Goal: Check status: Check status

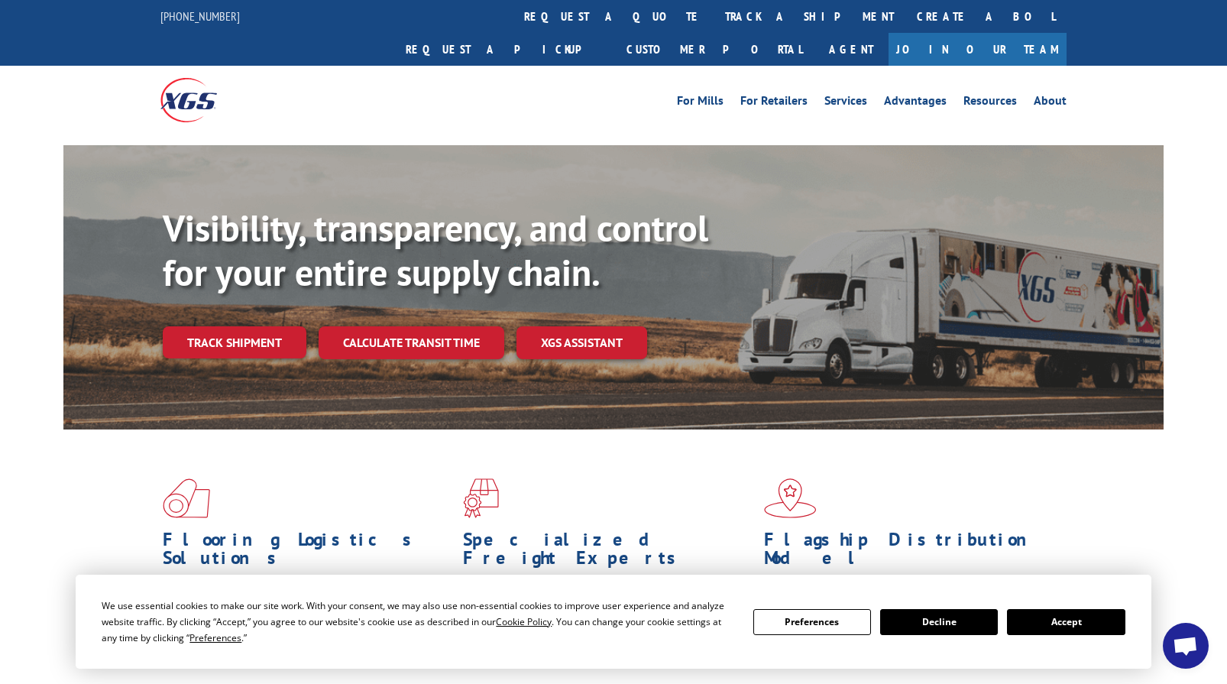
click at [277, 330] on div "Visibility, transparency, and control for your entire supply chain. Track shipm…" at bounding box center [663, 312] width 1001 height 213
click at [289, 326] on link "Track shipment" at bounding box center [235, 342] width 144 height 32
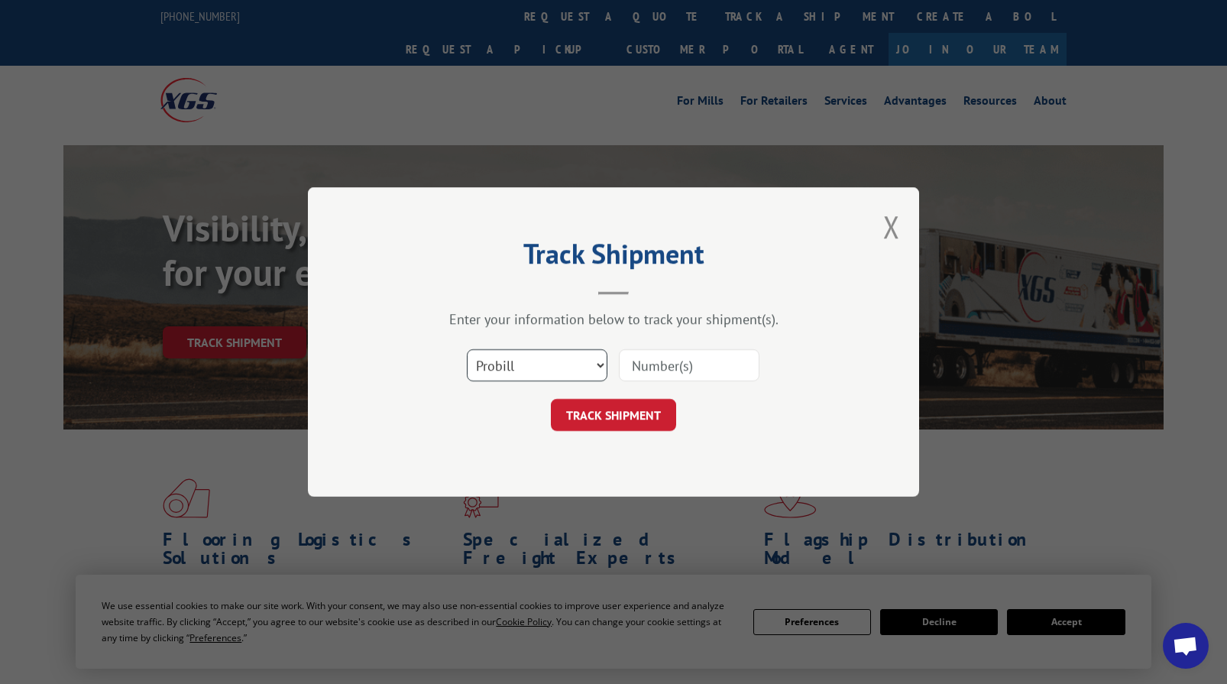
click at [486, 358] on select "Select category... Probill BOL PO" at bounding box center [537, 365] width 141 height 32
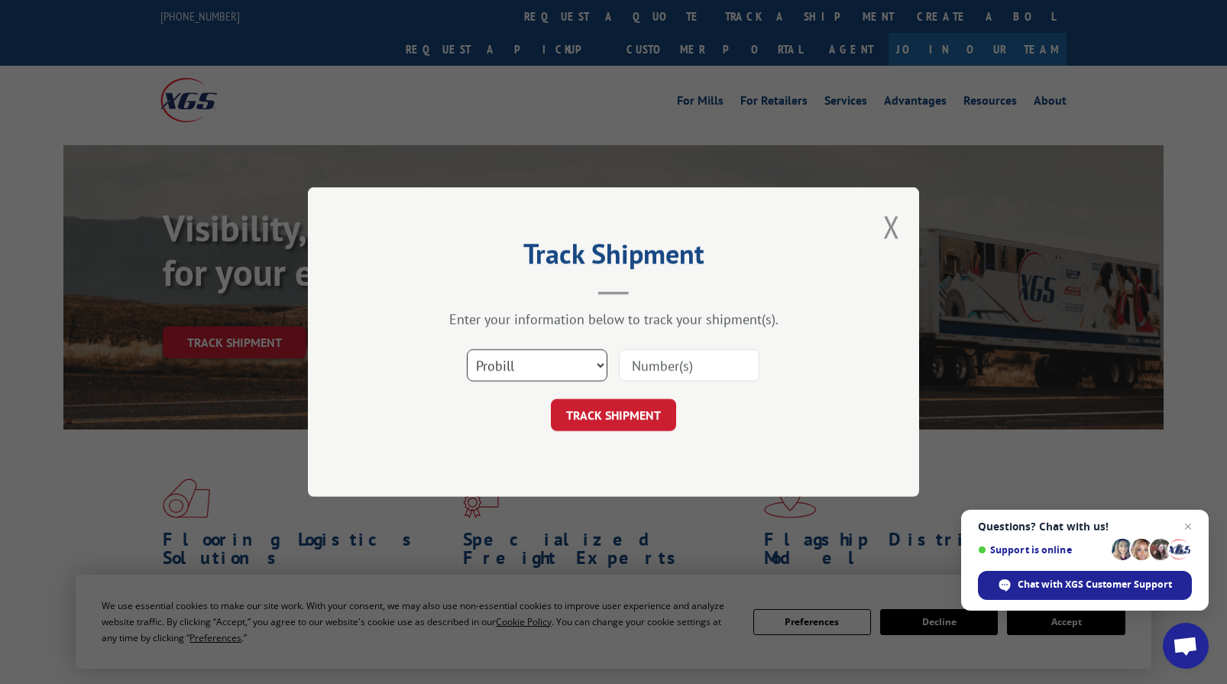
select select "bol"
click at [467, 349] on select "Select category... Probill BOL PO" at bounding box center [537, 365] width 141 height 32
click at [641, 359] on input at bounding box center [689, 365] width 141 height 32
type input "7060554"
click at [636, 424] on button "TRACK SHIPMENT" at bounding box center [613, 415] width 125 height 32
